Goal: Information Seeking & Learning: Learn about a topic

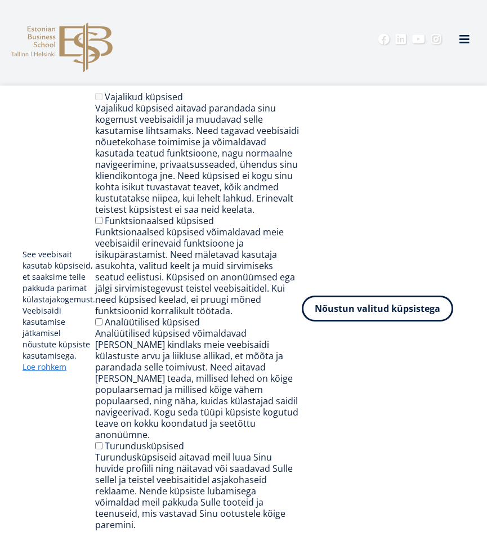
click at [394, 322] on button "Nõustun valitud küpsistega" at bounding box center [377, 309] width 151 height 26
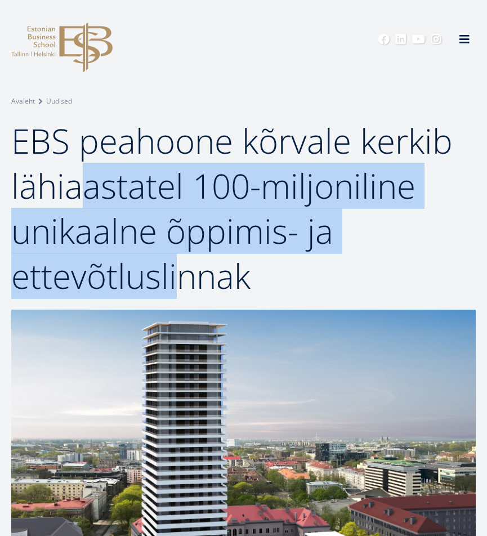
drag, startPoint x: 86, startPoint y: 179, endPoint x: 175, endPoint y: 276, distance: 132.3
click at [175, 276] on span "EBS peahoone kõrvale kerkib lähiaastatel 100-miljoniline unikaalne õppimis- ja …" at bounding box center [232, 208] width 442 height 181
click at [177, 263] on span "EBS peahoone kõrvale kerkib lähiaastatel 100-miljoniline unikaalne õppimis- ja …" at bounding box center [232, 208] width 442 height 181
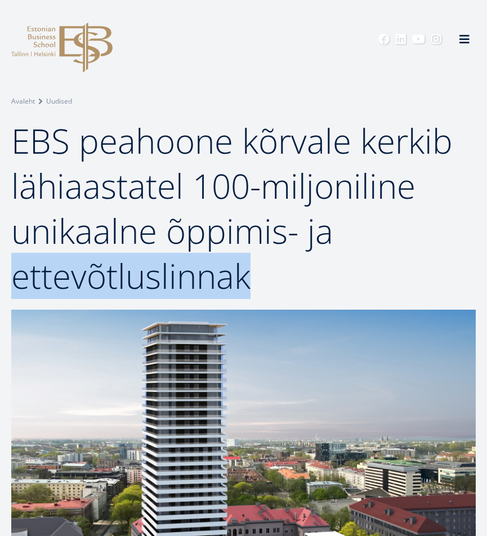
click at [177, 262] on span "EBS peahoone kõrvale kerkib lähiaastatel 100-miljoniline unikaalne õppimis- ja …" at bounding box center [232, 208] width 442 height 181
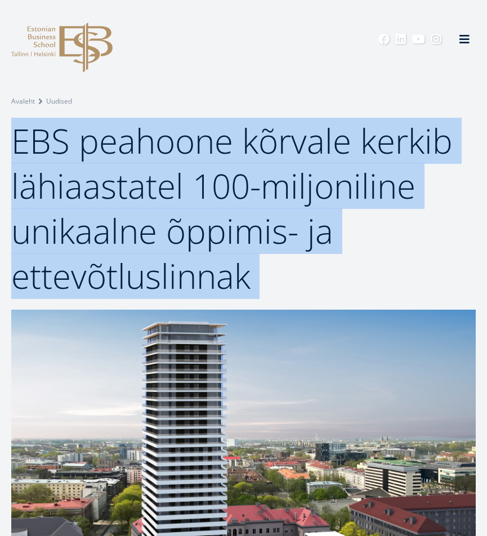
click at [177, 264] on span "EBS peahoone kõrvale kerkib lähiaastatel 100-miljoniline unikaalne õppimis- ja …" at bounding box center [232, 208] width 442 height 181
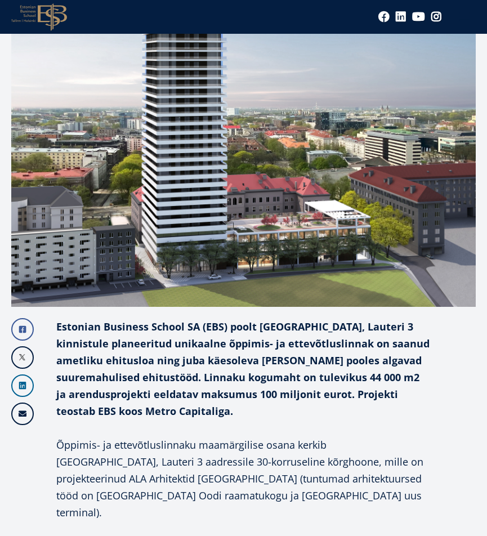
scroll to position [394, 0]
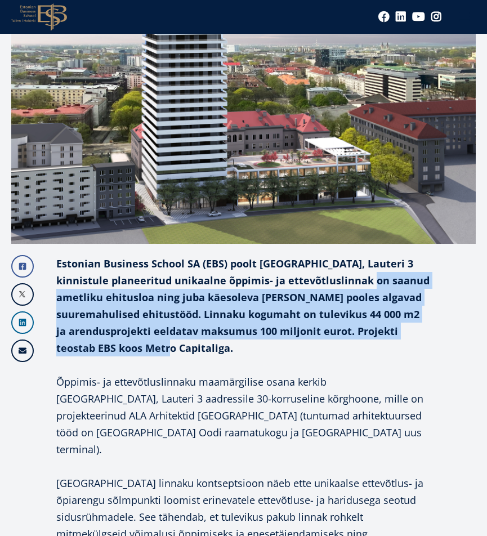
drag, startPoint x: 367, startPoint y: 293, endPoint x: 373, endPoint y: 346, distance: 53.4
click at [373, 346] on p "Estonian Business School SA (EBS) poolt [GEOGRAPHIC_DATA], Lauteri 3 kinnistule…" at bounding box center [243, 305] width 374 height 101
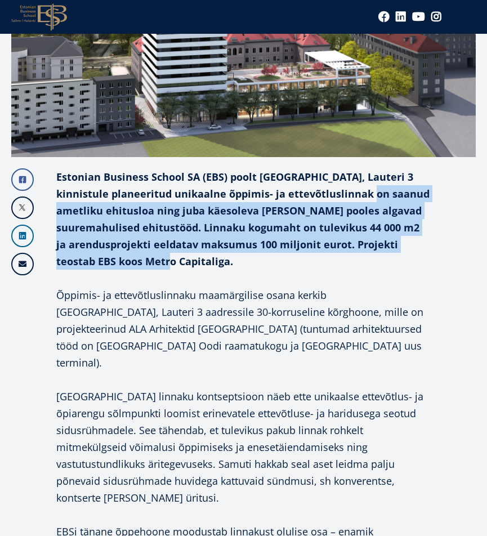
scroll to position [507, 0]
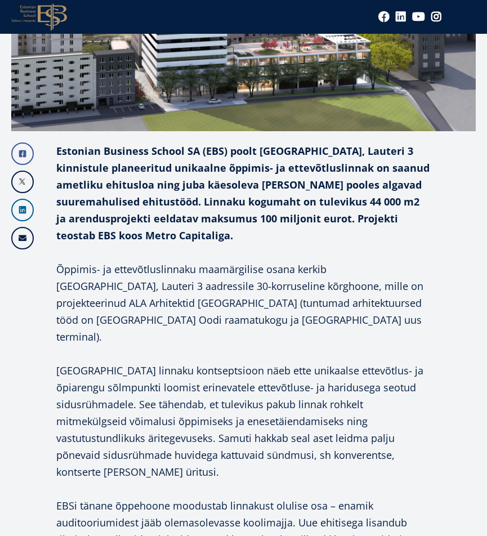
click at [233, 280] on p "Õppimis- ja ettevõtluslinnaku maamärgilise osana kerkib [GEOGRAPHIC_DATA], Laut…" at bounding box center [243, 303] width 374 height 84
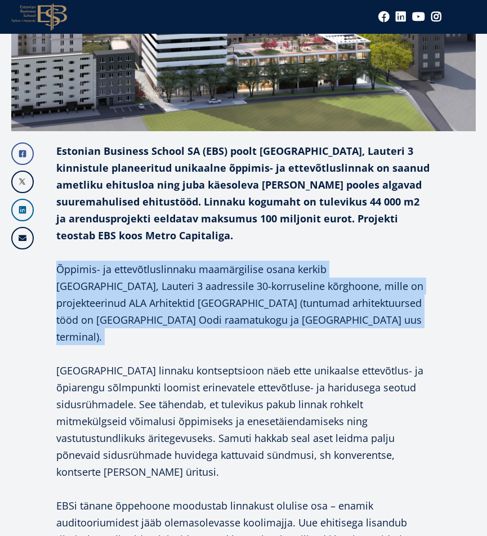
click at [233, 280] on p "Õppimis- ja ettevõtluslinnaku maamärgilise osana kerkib [GEOGRAPHIC_DATA], Laut…" at bounding box center [243, 303] width 374 height 84
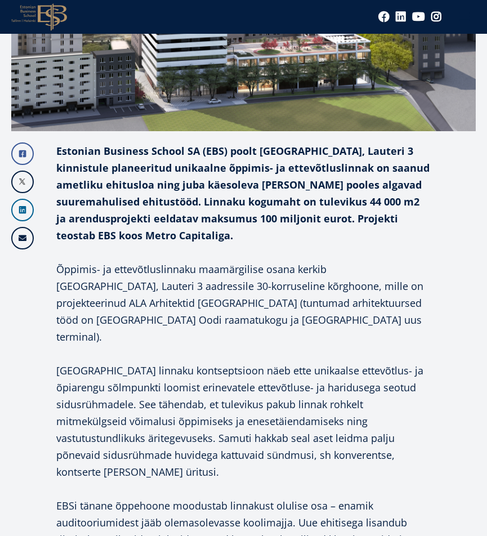
click at [244, 378] on p "[GEOGRAPHIC_DATA] linnaku kontseptsioon näeb ette unikaalse ettevõtlus- ja õpia…" at bounding box center [243, 421] width 374 height 118
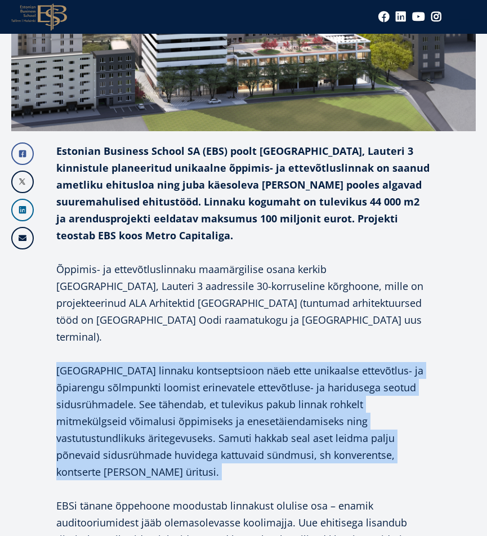
click at [244, 378] on p "[GEOGRAPHIC_DATA] linnaku kontseptsioon näeb ette unikaalse ettevõtlus- ja õpia…" at bounding box center [243, 421] width 374 height 118
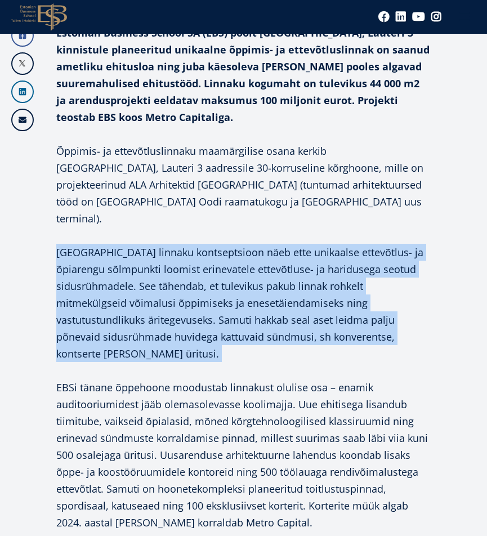
scroll to position [732, 0]
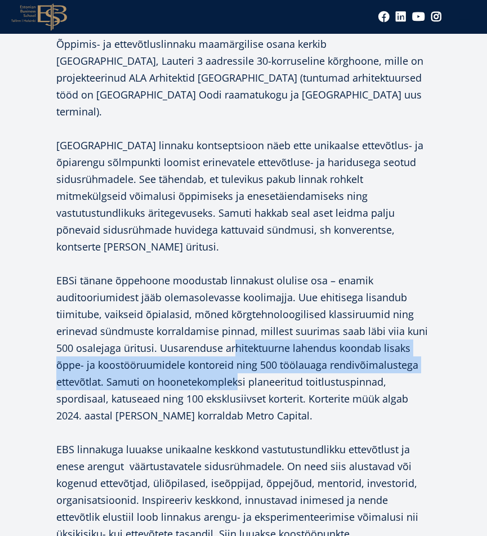
drag, startPoint x: 235, startPoint y: 327, endPoint x: 239, endPoint y: 358, distance: 31.2
click at [239, 358] on p "EBSi tänane õppehoone moodustab linnakust olulise osa – enamik auditooriumidest…" at bounding box center [243, 348] width 374 height 152
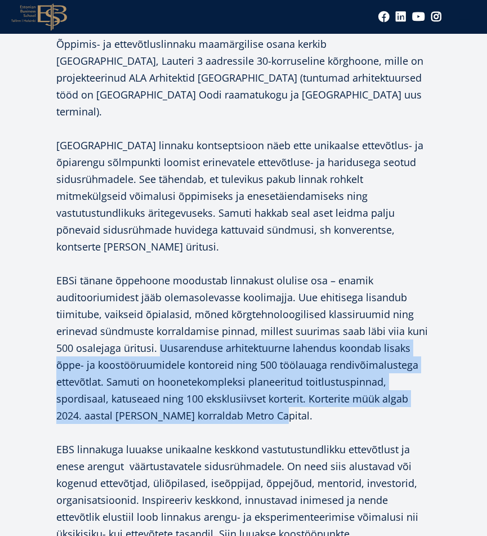
drag, startPoint x: 158, startPoint y: 333, endPoint x: 294, endPoint y: 394, distance: 149.2
click at [294, 394] on p "EBSi tänane õppehoone moodustab linnakust olulise osa – enamik auditooriumidest…" at bounding box center [243, 348] width 374 height 152
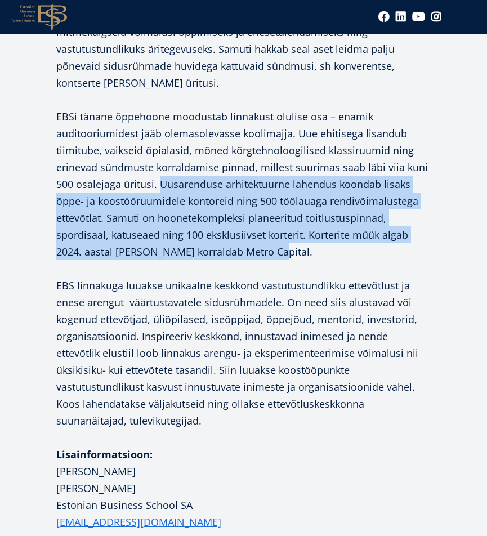
scroll to position [901, 0]
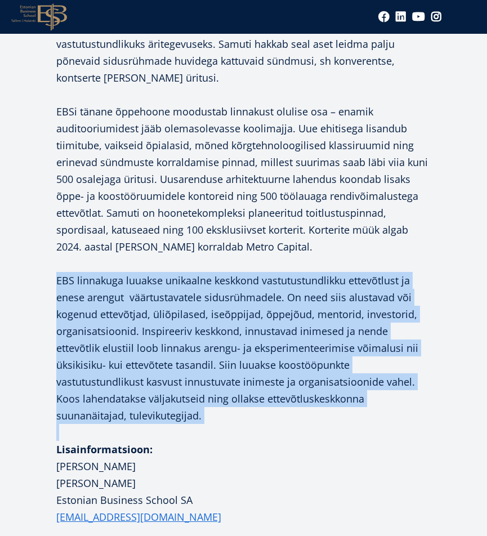
drag, startPoint x: 52, startPoint y: 263, endPoint x: 325, endPoint y: 409, distance: 309.4
click at [325, 409] on div "Facebook Linkedin Email Estonian Business School SA (EBS) poolt [GEOGRAPHIC_DAT…" at bounding box center [243, 277] width 465 height 1058
